Goal: Information Seeking & Learning: Learn about a topic

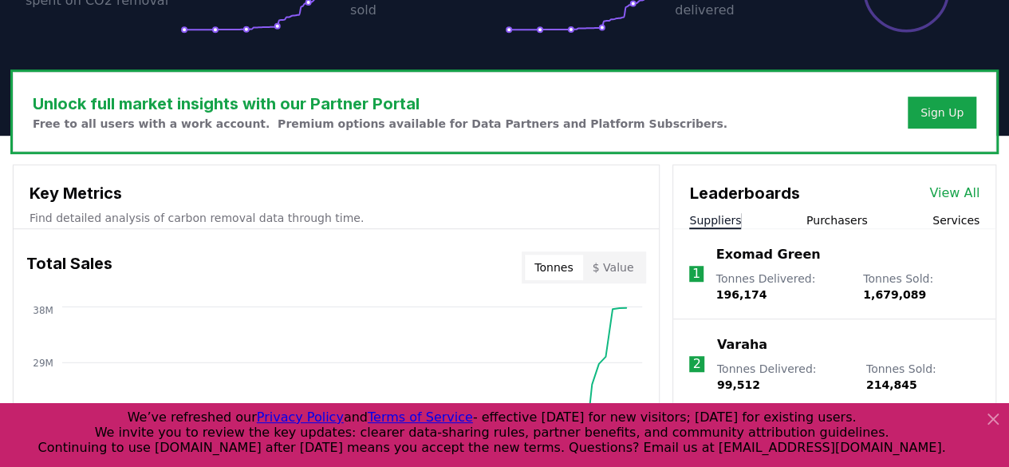
scroll to position [479, 0]
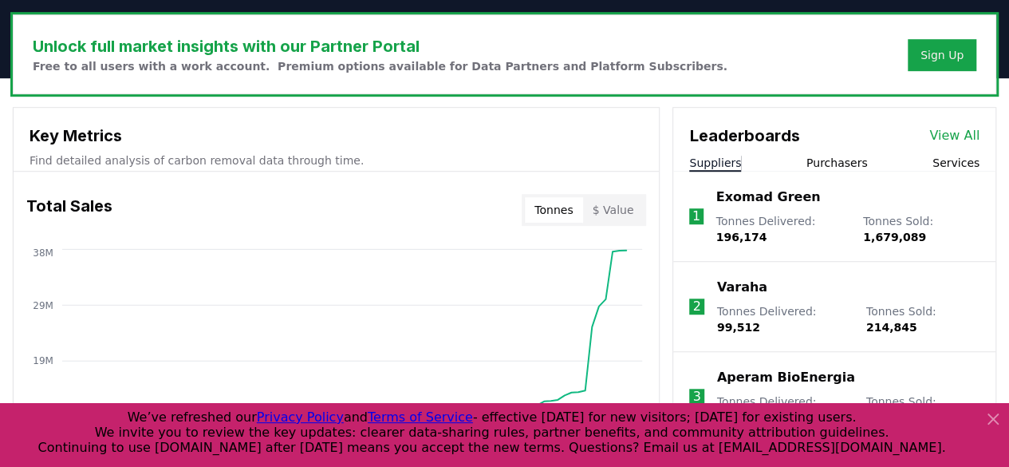
click at [843, 164] on button "Purchasers" at bounding box center [837, 163] width 61 height 16
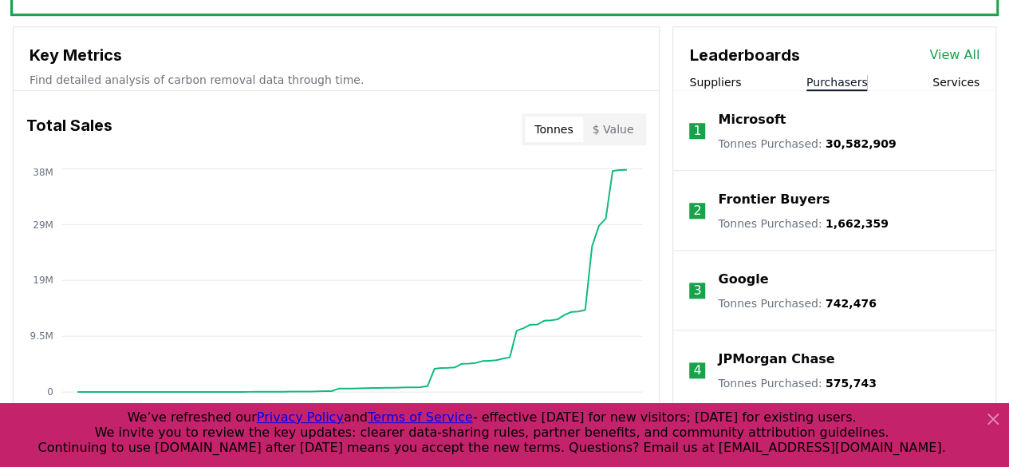
scroll to position [559, 0]
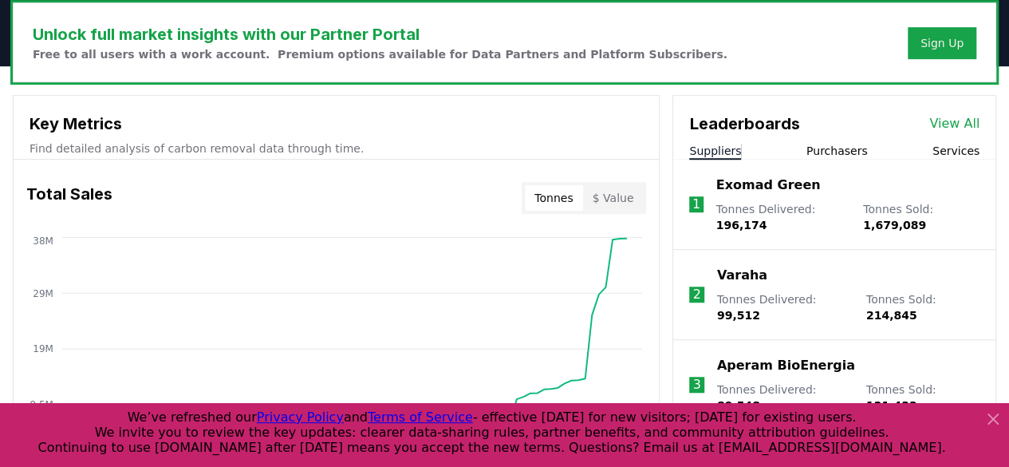
scroll to position [479, 0]
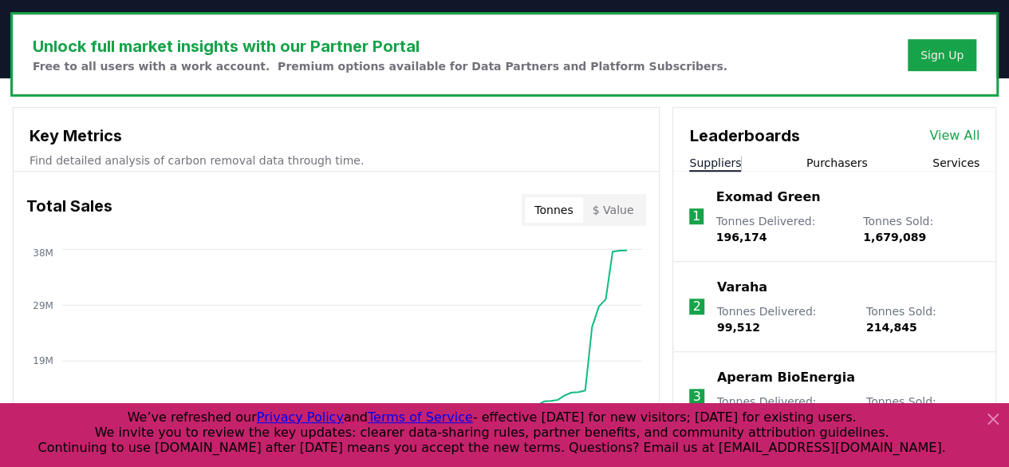
click at [541, 173] on li "1 Exomad Green Tonnes Delivered : 196,174 Tonnes Sold : 1,679,089" at bounding box center [835, 217] width 322 height 90
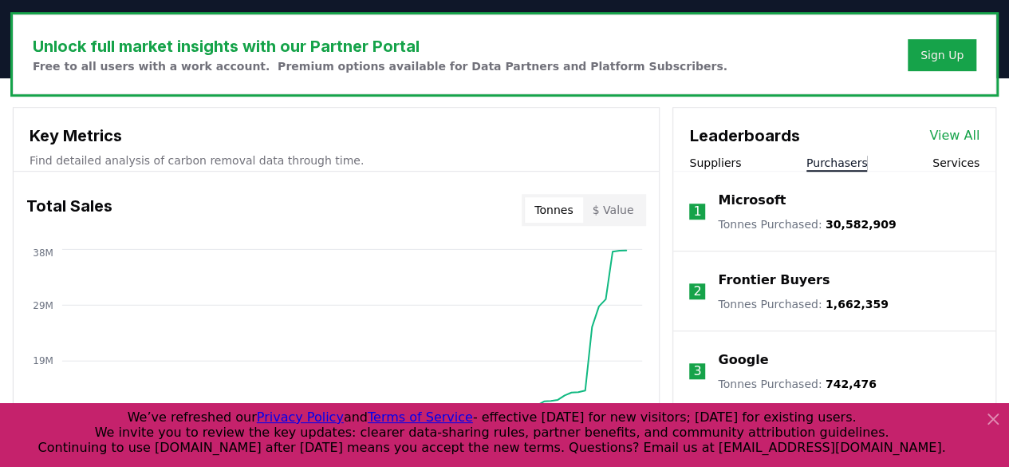
click at [541, 164] on button "Purchasers" at bounding box center [837, 163] width 61 height 16
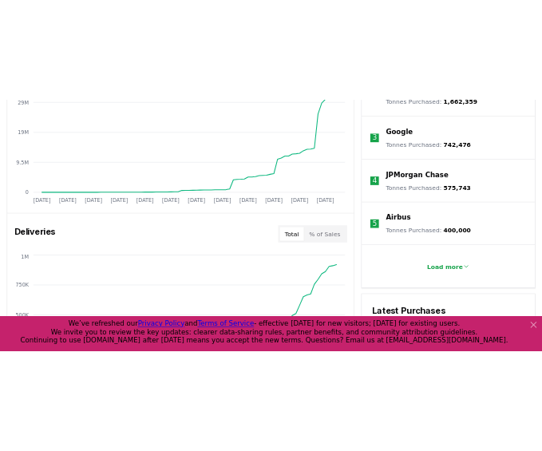
scroll to position [878, 0]
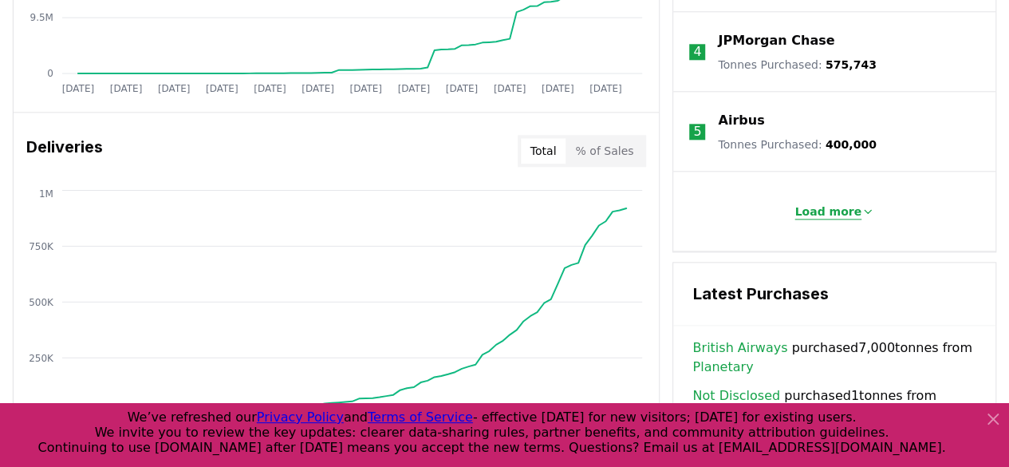
click at [541, 207] on p "Load more" at bounding box center [828, 211] width 67 height 16
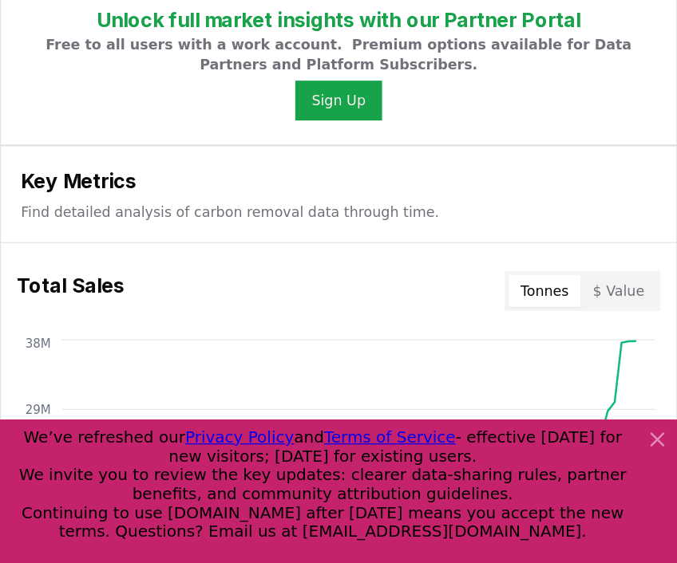
scroll to position [1197, 0]
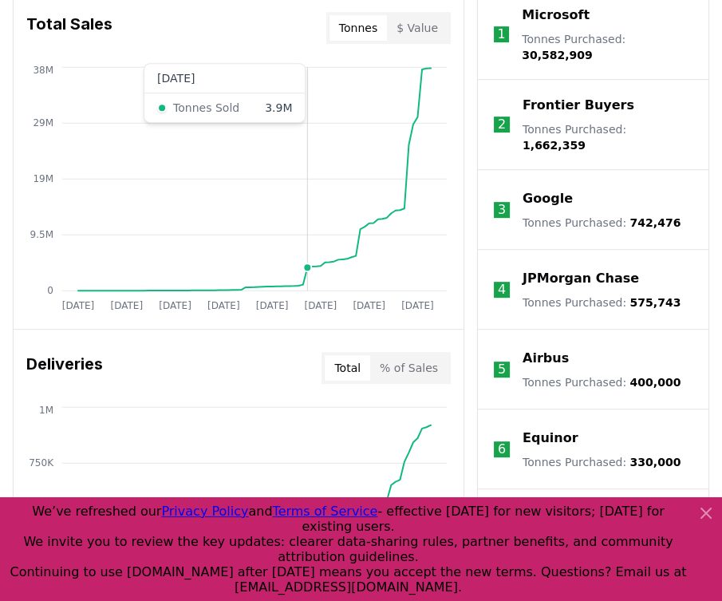
scroll to position [737, 0]
